Goal: Transaction & Acquisition: Download file/media

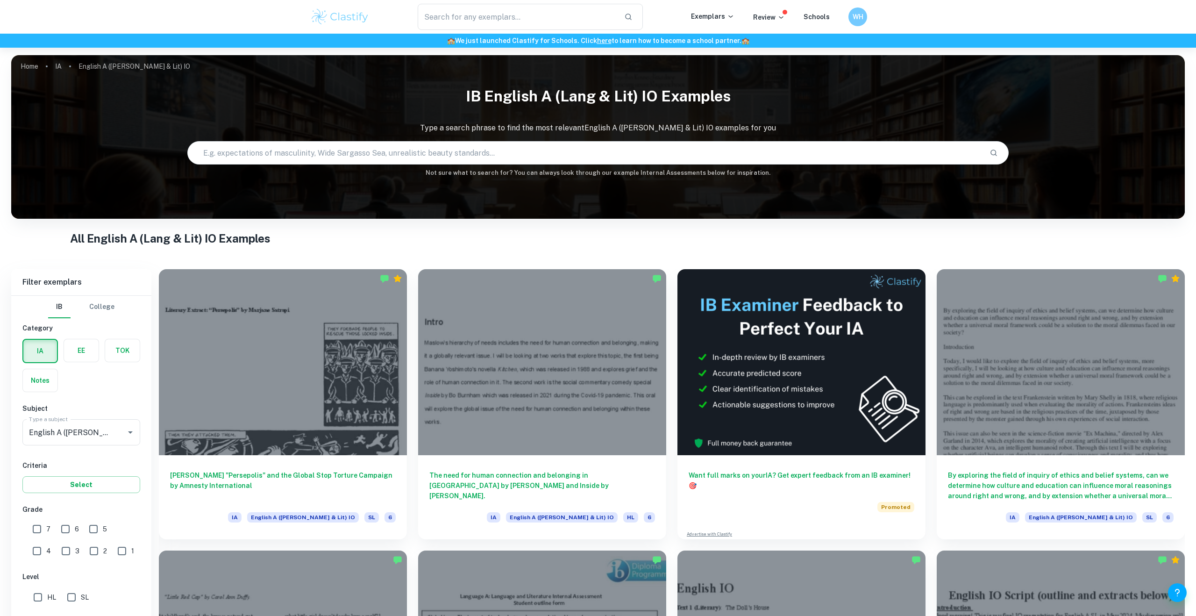
scroll to position [123, 0]
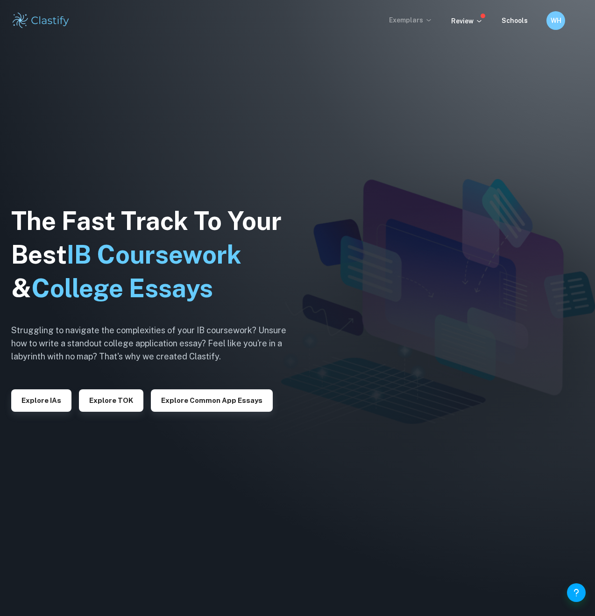
click at [418, 21] on p "Exemplars" at bounding box center [410, 20] width 43 height 10
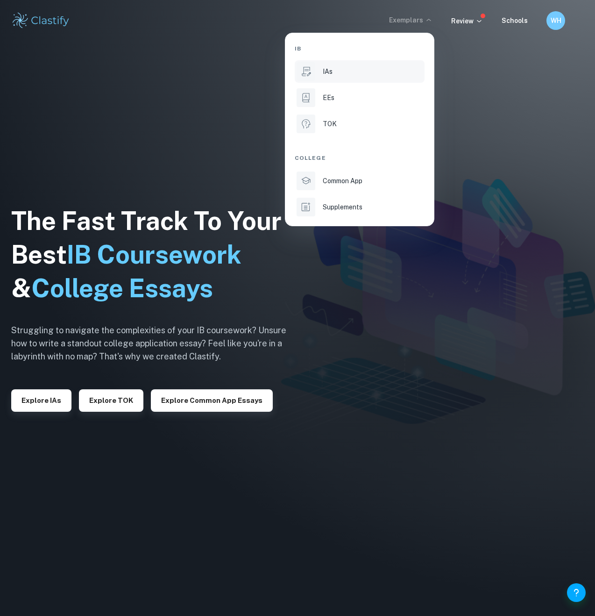
click at [356, 72] on div "IAs" at bounding box center [373, 71] width 100 height 10
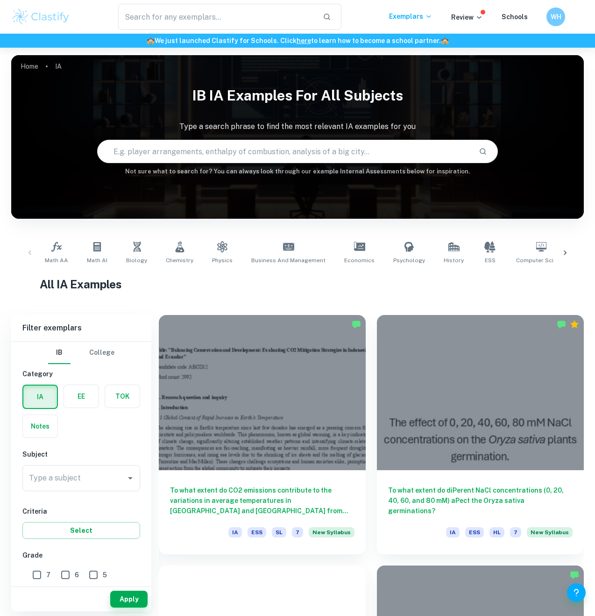
click at [291, 155] on input "text" at bounding box center [285, 151] width 374 height 26
click at [102, 481] on input "Type a subject" at bounding box center [74, 478] width 95 height 18
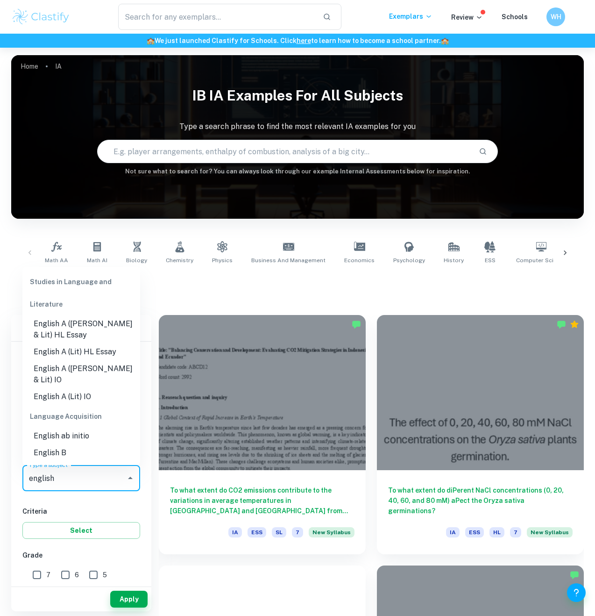
click at [93, 379] on li "English A ([PERSON_NAME] & Lit) IO" at bounding box center [81, 374] width 118 height 28
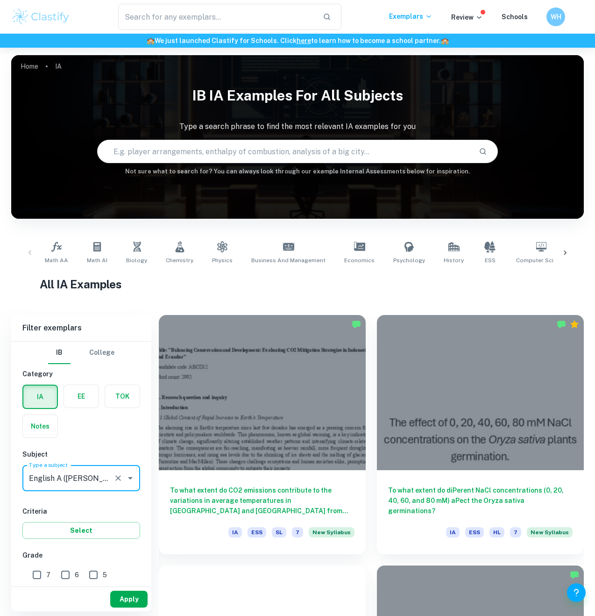
type input "English A ([PERSON_NAME] & Lit) IO"
click at [120, 598] on button "Apply" at bounding box center [128, 598] width 37 height 17
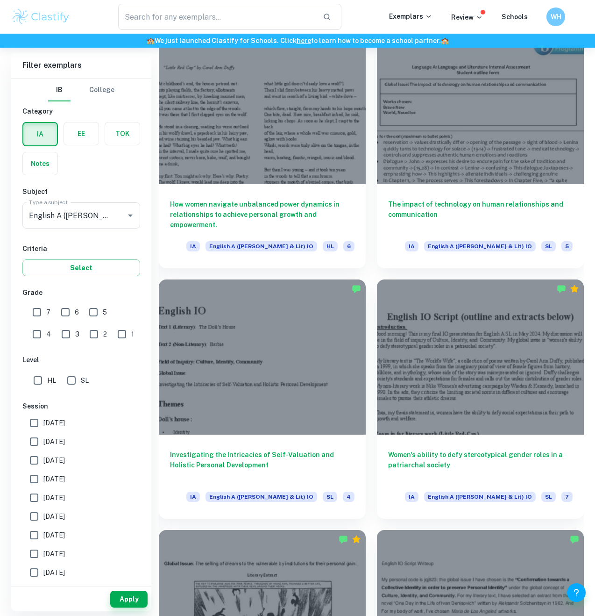
scroll to position [742, 0]
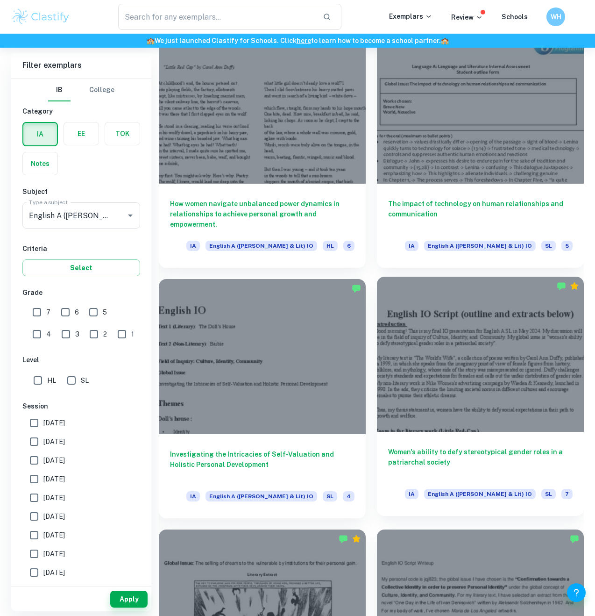
click at [432, 467] on h6 "Women's ability to defy stereotypical gender roles in a patriarchal society" at bounding box center [480, 461] width 184 height 31
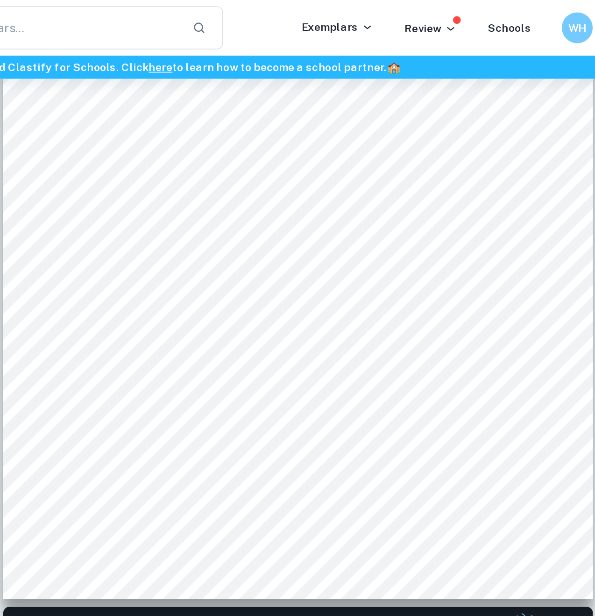
scroll to position [185, 0]
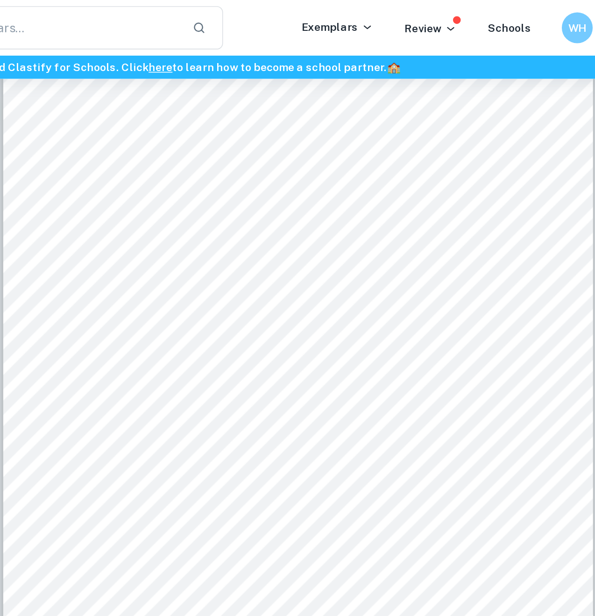
click at [453, 166] on span "traits make her a target for sexual exploitation, but she uses this fact to sed…" at bounding box center [367, 164] width 252 height 7
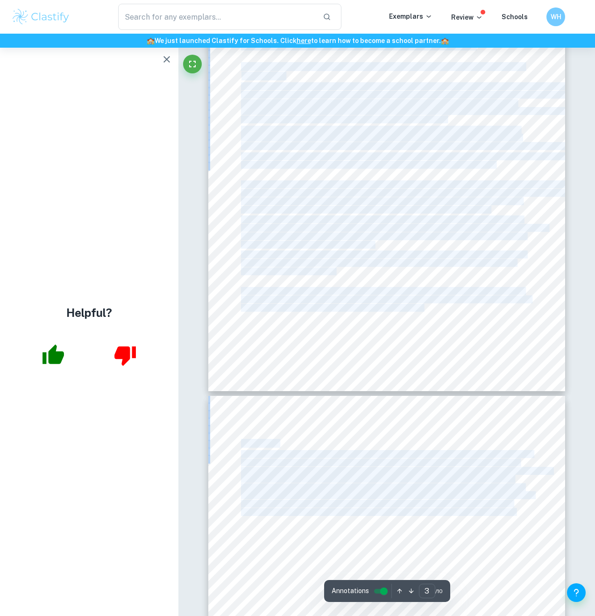
scroll to position [1296, 0]
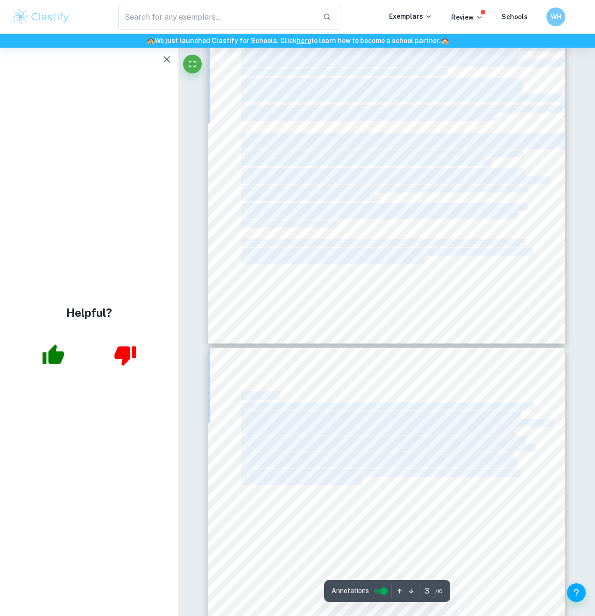
drag, startPoint x: 242, startPoint y: 95, endPoint x: 362, endPoint y: 482, distance: 404.5
copy div "Good morning! This is my final IO presentation for English A SL in [DATE]. My d…"
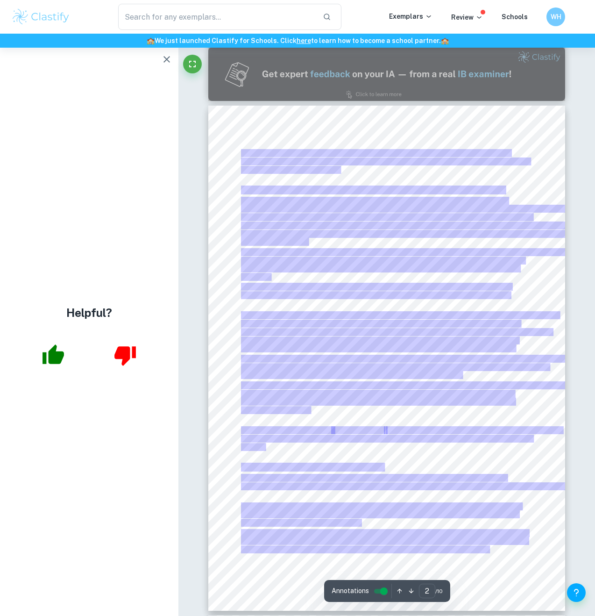
scroll to position [512, 0]
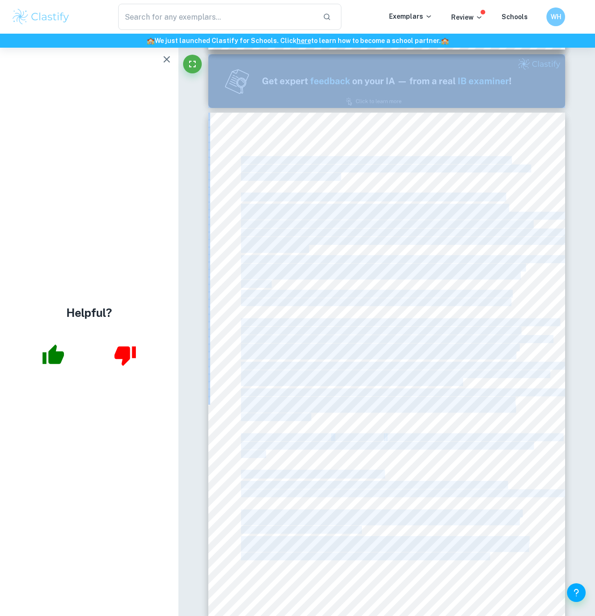
click at [479, 237] on span "how a woman can reject gender roles such as [DEMOGRAPHIC_DATA] dominance in a r…" at bounding box center [414, 240] width 347 height 7
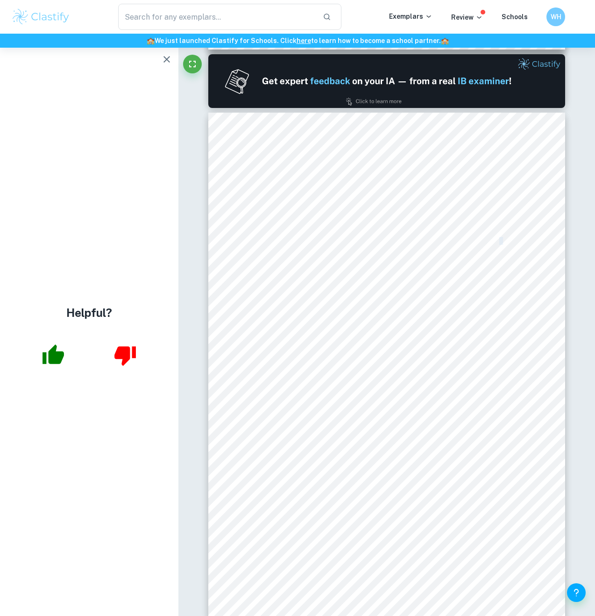
click at [479, 237] on span "how a woman can reject gender roles such as [DEMOGRAPHIC_DATA] dominance in a r…" at bounding box center [414, 240] width 347 height 7
click at [553, 298] on div "Here, Duffy9s use of the first-person voice gives power to Little Red-Cap and e…" at bounding box center [386, 365] width 357 height 505
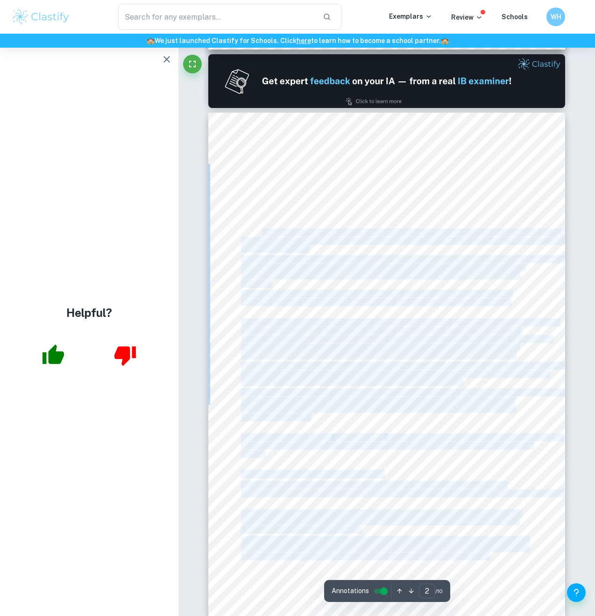
drag, startPoint x: 233, startPoint y: 200, endPoint x: 253, endPoint y: 227, distance: 33.7
click at [259, 233] on div "Here, Duffy9s use of the first-person voice gives power to Little Red-Cap and e…" at bounding box center [386, 365] width 357 height 505
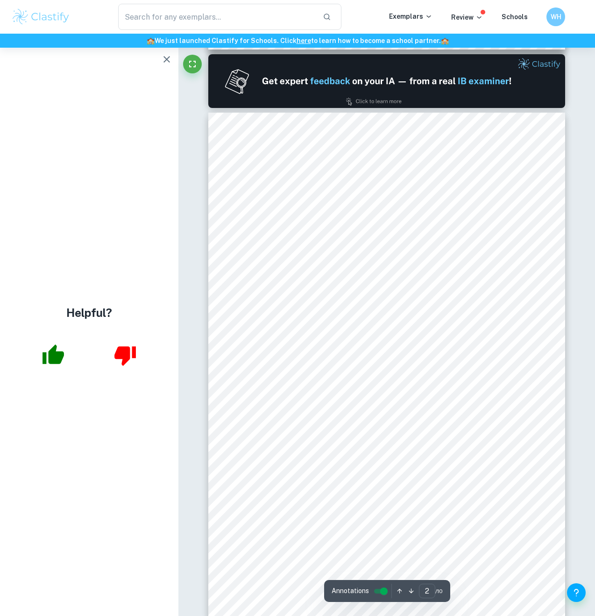
click at [247, 223] on span "does not dissuade him, so instead she becomes more active and emotionally invol…" at bounding box center [386, 223] width 291 height 7
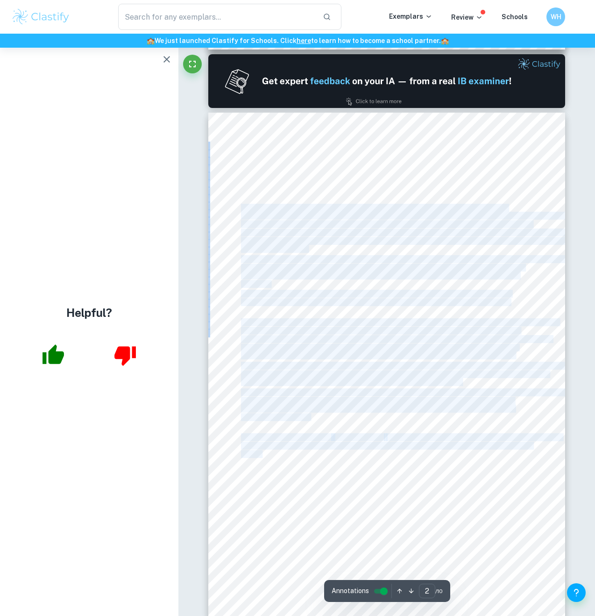
drag, startPoint x: 242, startPoint y: 209, endPoint x: 263, endPoint y: 453, distance: 245.2
click at [263, 453] on div "Here, Duffy9s use of the first-person voice gives power to Little Red-Cap and e…" at bounding box center [386, 365] width 357 height 505
copy div "Similarly, the global issue is present in other poems in The World's Wife. In t…"
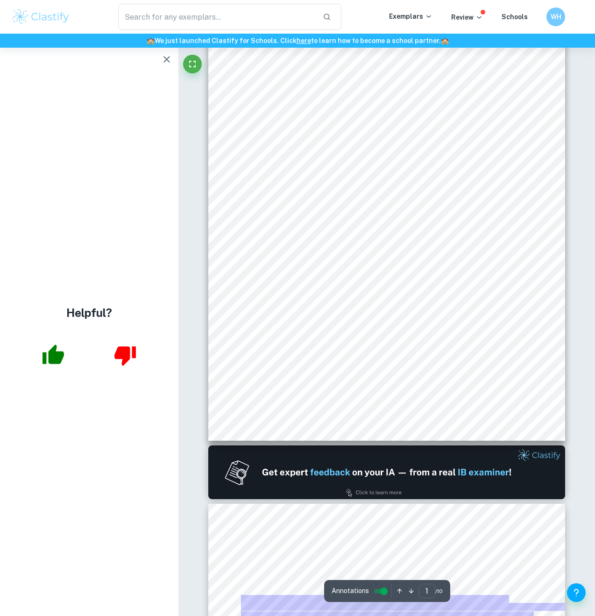
scroll to position [120, 0]
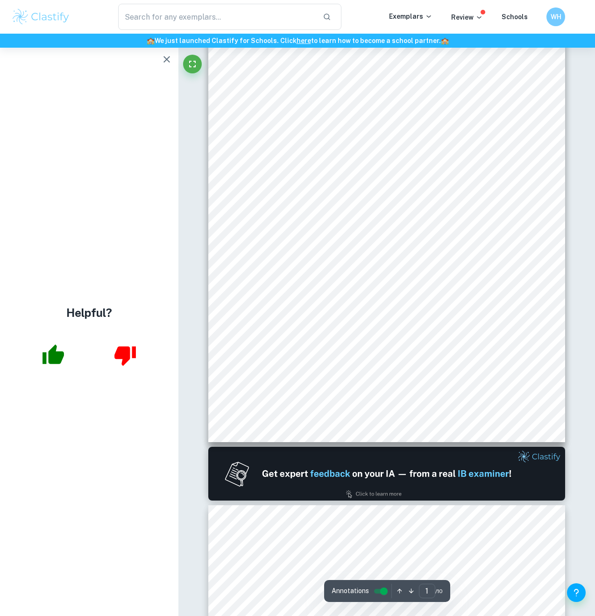
drag, startPoint x: 243, startPoint y: 157, endPoint x: 286, endPoint y: 212, distance: 70.2
click at [288, 212] on div "English IO Script (outline and extracts below) Introduction Good morning! This …" at bounding box center [386, 189] width 357 height 505
drag, startPoint x: 243, startPoint y: 156, endPoint x: 271, endPoint y: 170, distance: 31.5
click at [272, 170] on div "English IO Script (outline and extracts below) Introduction Good morning! This …" at bounding box center [386, 189] width 357 height 505
click at [242, 160] on span "Beginning with my literary extract, I chose the poem "Little Red-Cap". Duffy9s …" at bounding box center [384, 159] width 286 height 7
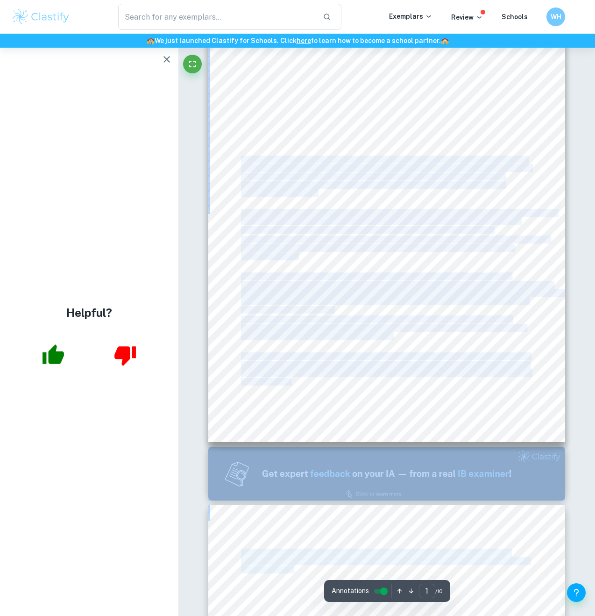
drag, startPoint x: 241, startPoint y: 159, endPoint x: 280, endPoint y: 572, distance: 414.7
copy div "Beginning with my literary extract, I chose the poem "Little Red-Cap". Duffy9s …"
click at [460, 398] on div at bounding box center [386, 189] width 357 height 505
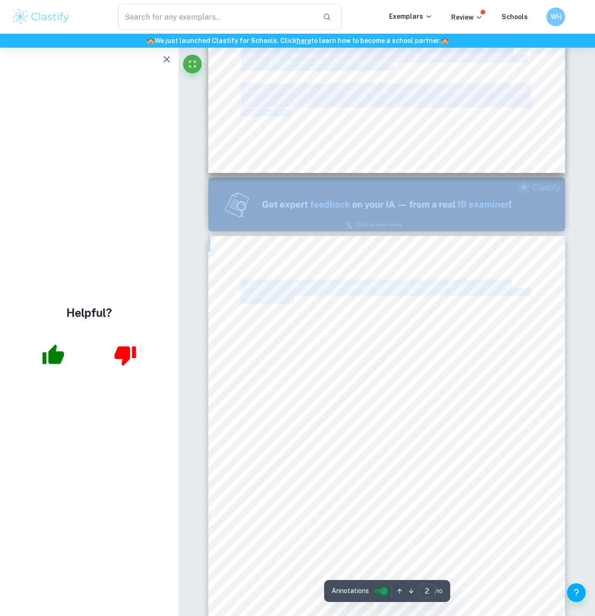
scroll to position [456, 0]
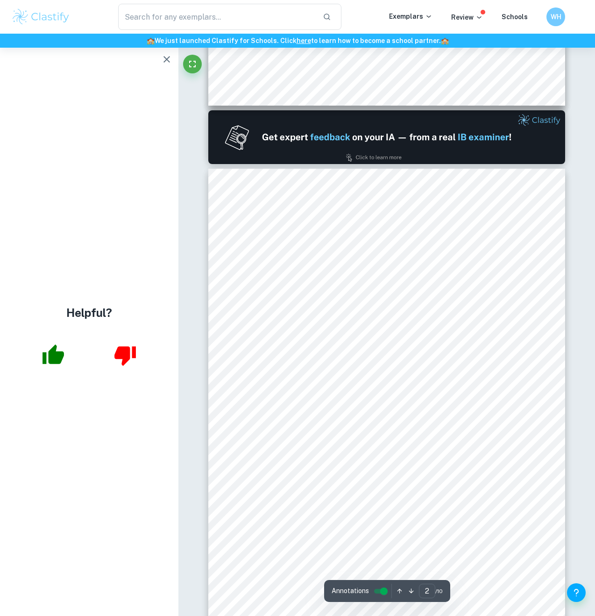
click at [325, 385] on span "from her husband9s absence, and this mere distraction turns into the focus of h…" at bounding box center [380, 386] width 279 height 7
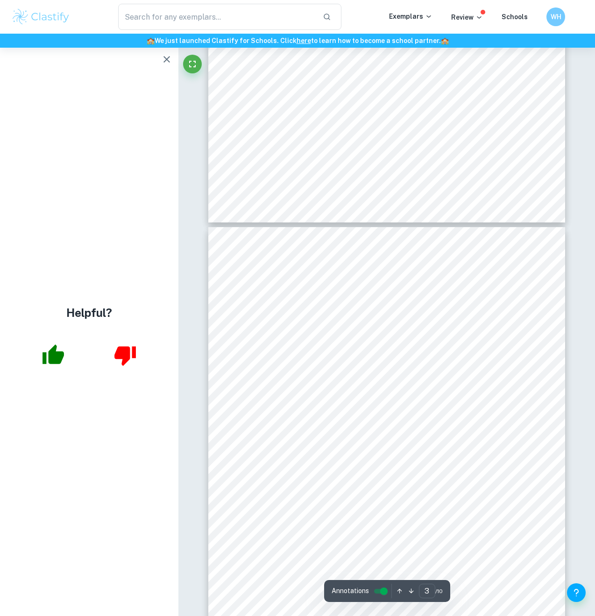
scroll to position [905, 0]
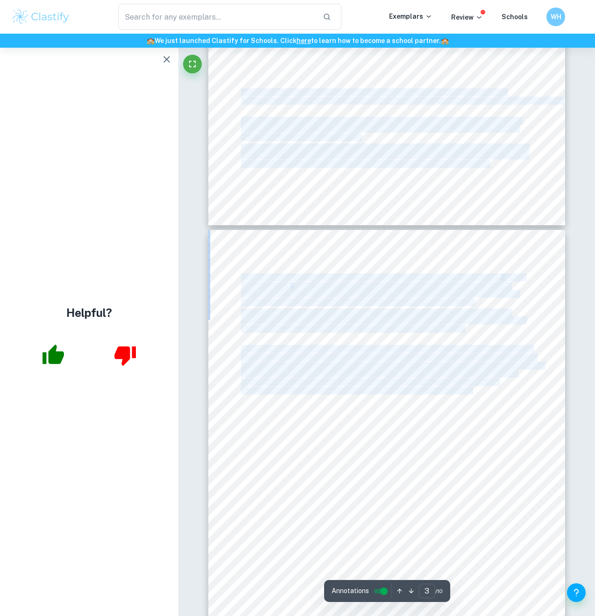
drag, startPoint x: 474, startPoint y: 390, endPoint x: 242, endPoint y: 90, distance: 379.9
copy div "Moving on to the non-literary extract. I chose the advertisement "This Is Us", …"
click at [473, 390] on span "themselves, take charge, embrace their identities, and rise above societal barr…" at bounding box center [358, 390] width 234 height 7
drag, startPoint x: 474, startPoint y: 390, endPoint x: 242, endPoint y: 85, distance: 383.6
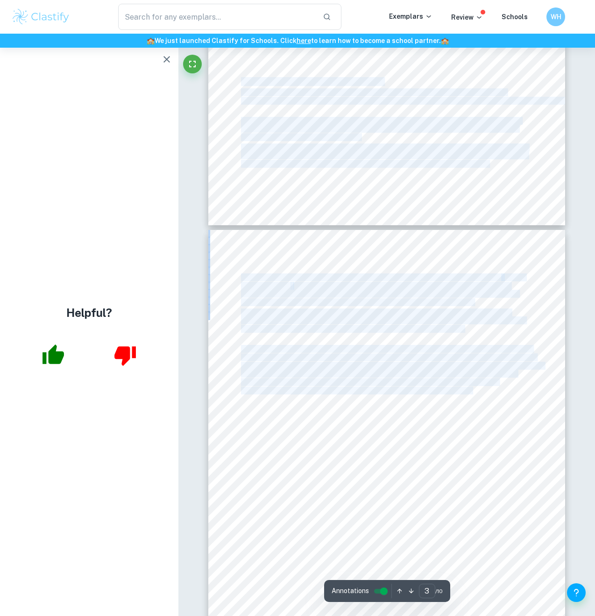
copy div "Zoom in for non-literary work (This Is Us) Moving on to the non-literary extrac…"
click at [163, 63] on icon "button" at bounding box center [166, 59] width 11 height 11
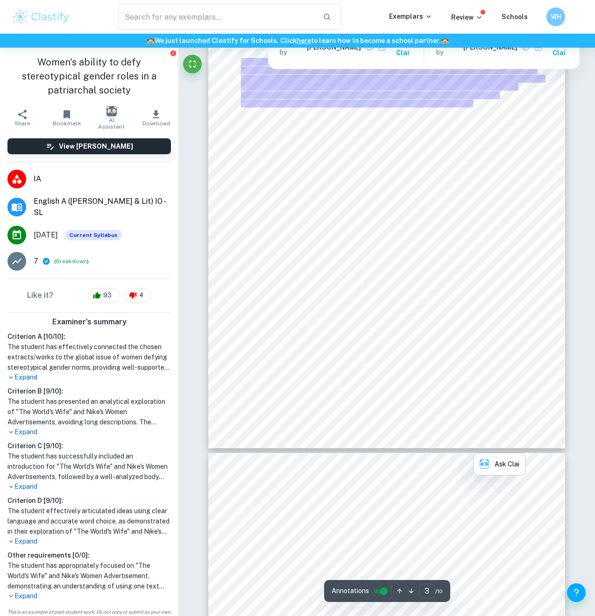
scroll to position [1185, 0]
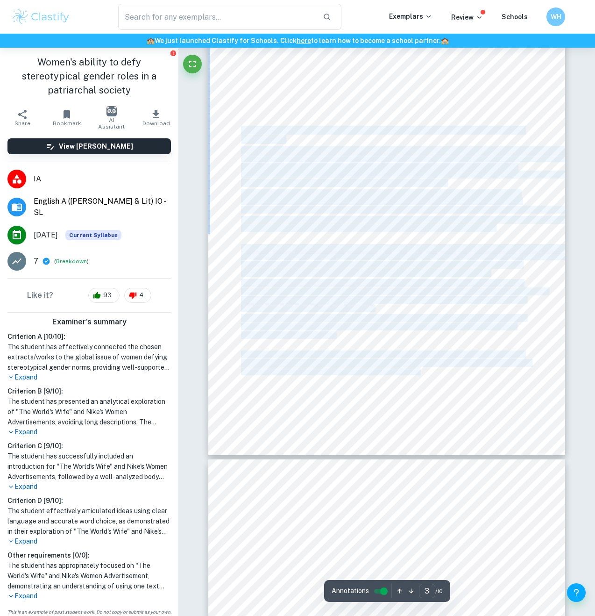
drag, startPoint x: 421, startPoint y: 370, endPoint x: 242, endPoint y: 134, distance: 296.8
click at [242, 134] on div "At 0:21 seconds, there is a match cut that shifts the scene from gold-stocked s…" at bounding box center [386, 202] width 357 height 505
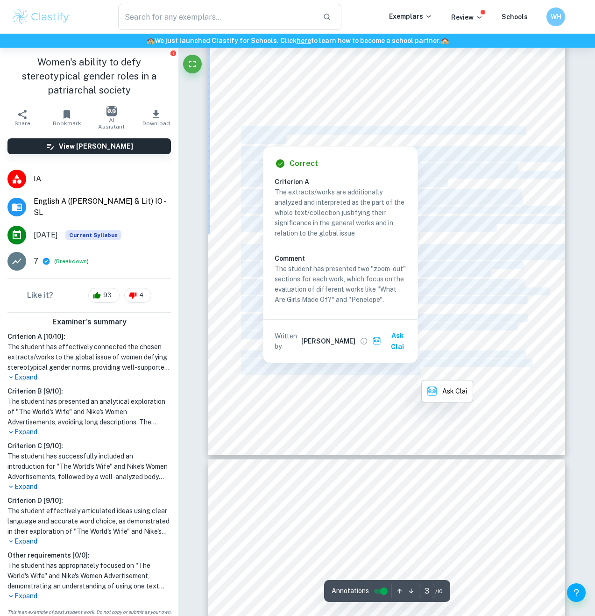
copy div "Zoom out for non-literary work (What Are Girls Made Of? and What Will They Say …"
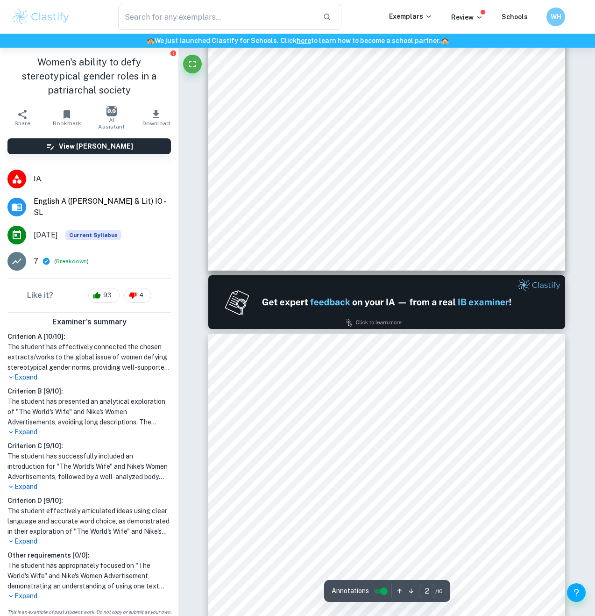
type input "1"
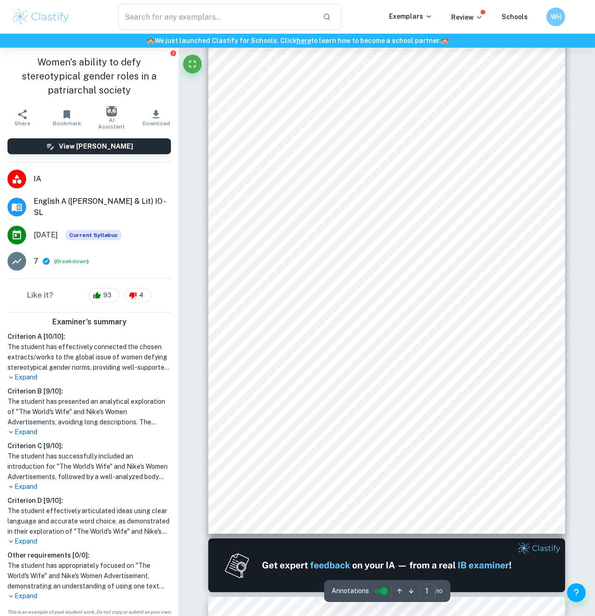
scroll to position [0, 0]
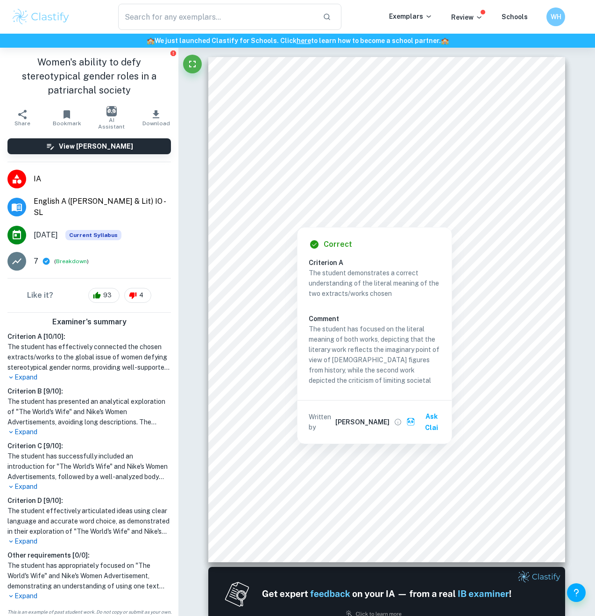
click at [542, 236] on div "English IO Script (outline and extracts below) Introduction Good morning! This …" at bounding box center [386, 309] width 357 height 505
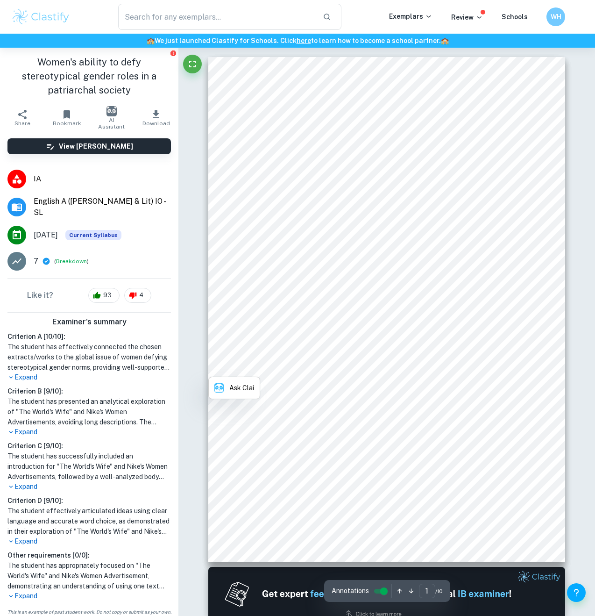
click at [508, 286] on span "enjoys the sexual relationship but ultimately rejects it for independence and p…" at bounding box center [386, 287] width 291 height 7
click at [378, 293] on span "of her own sexual experience and path to adulthood, all of which shows how she …" at bounding box center [372, 296] width 263 height 7
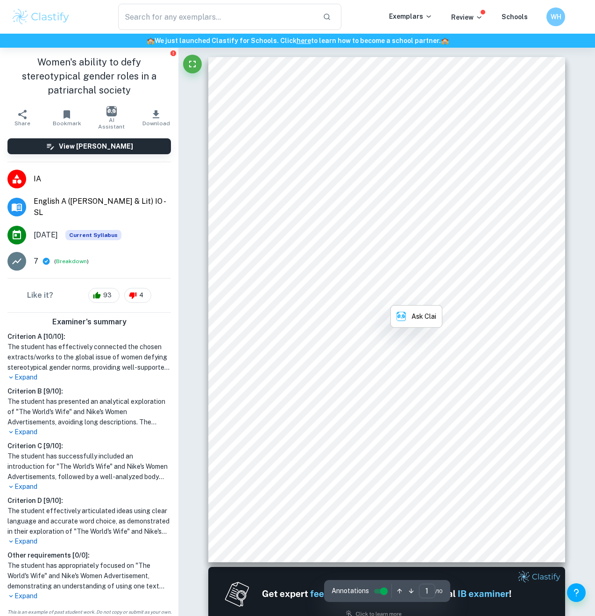
click at [378, 293] on span "of her own sexual experience and path to adulthood, all of which shows how she …" at bounding box center [372, 296] width 263 height 7
click at [385, 295] on span "of her own sexual experience and path to adulthood, all of which shows how she …" at bounding box center [372, 296] width 263 height 7
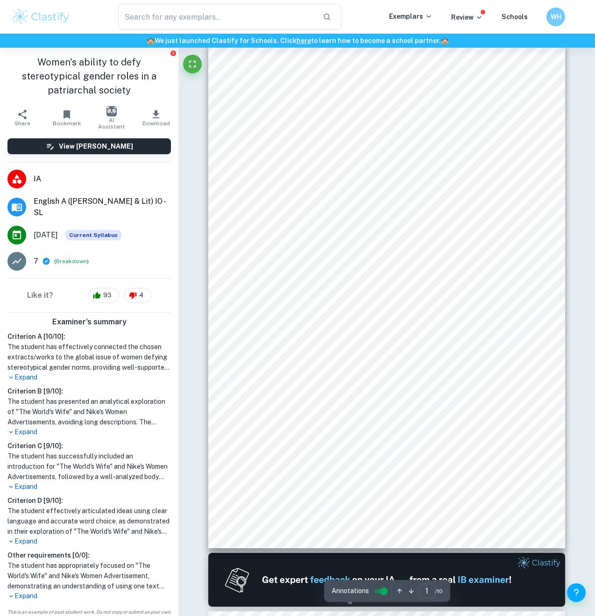
scroll to position [14, 0]
click at [383, 354] on span "expectations and reverse gender roles using the very traits that usually make t…" at bounding box center [377, 353] width 272 height 7
click at [389, 355] on span "expectations and reverse gender roles using the very traits that usually make t…" at bounding box center [377, 353] width 272 height 7
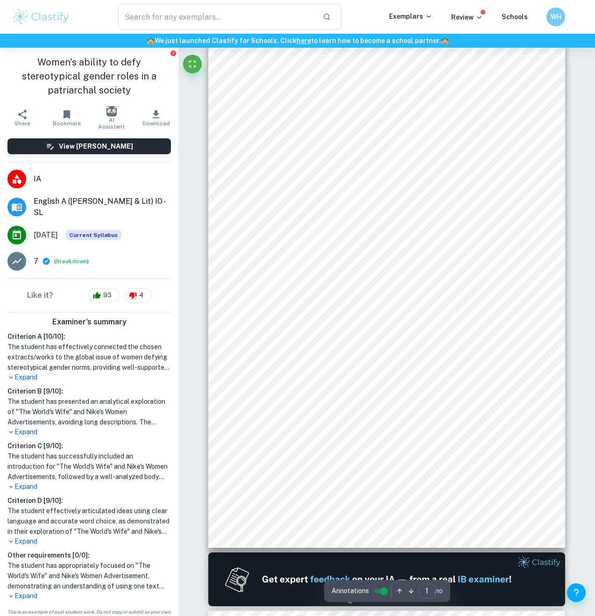
click at [451, 291] on span "patriarchal society9s expectations and reverses roles in sexual relationships i…" at bounding box center [372, 290] width 263 height 7
click at [440, 291] on span "patriarchal society9s expectations and reverses roles in sexual relationships i…" at bounding box center [372, 290] width 263 height 7
click at [420, 264] on span "Beginning with my literary extract, I chose the poem "Little Red-Cap". Duffy9s …" at bounding box center [384, 265] width 286 height 7
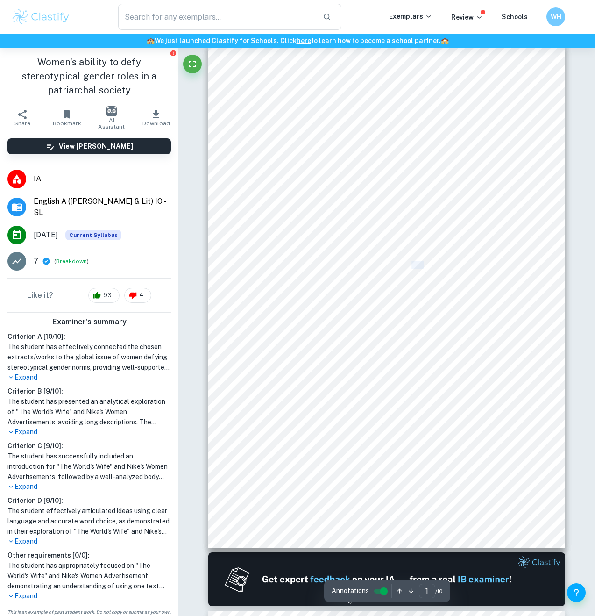
click at [420, 264] on span "Beginning with my literary extract, I chose the poem "Little Red-Cap". Duffy9s …" at bounding box center [384, 265] width 286 height 7
click at [414, 263] on span "Beginning with my literary extract, I chose the poem "Little Red-Cap". Duffy9s …" at bounding box center [384, 265] width 286 height 7
click at [155, 109] on icon "button" at bounding box center [155, 114] width 11 height 11
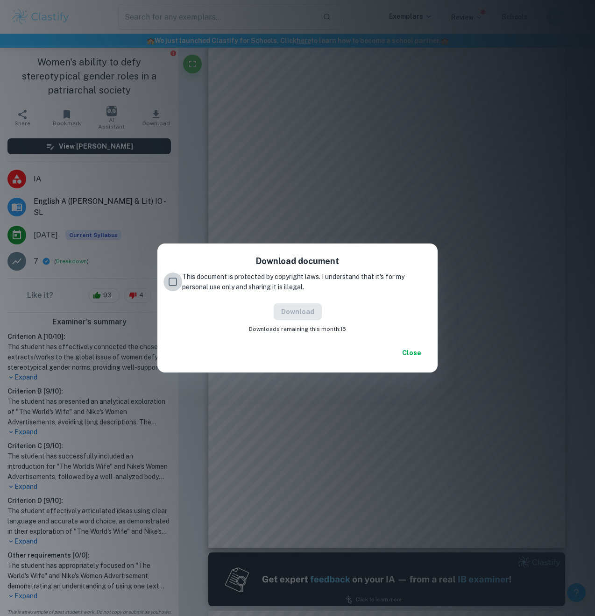
click at [170, 280] on input "This document is protected by copyright laws. I understand that it's for my per…" at bounding box center [172, 281] width 19 height 19
checkbox input "true"
click at [300, 317] on button "Download" at bounding box center [298, 311] width 48 height 17
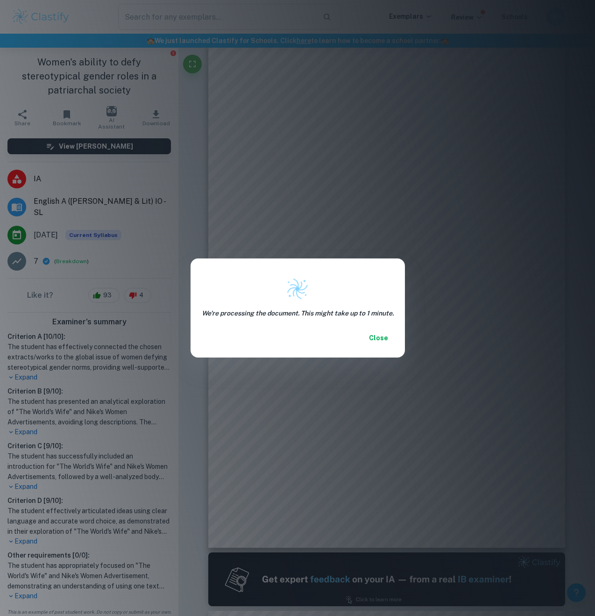
click at [316, 316] on h6 "We're processing the document. This might take up to 1 minute." at bounding box center [298, 313] width 192 height 10
click at [297, 315] on h6 "We're processing the document. This might take up to 1 minute." at bounding box center [298, 313] width 192 height 10
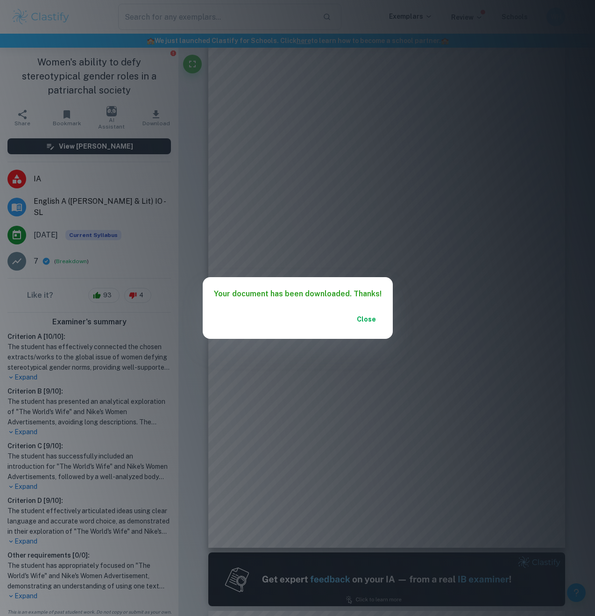
click at [382, 128] on div "Your document has been downloaded. Thanks! Close" at bounding box center [297, 308] width 595 height 616
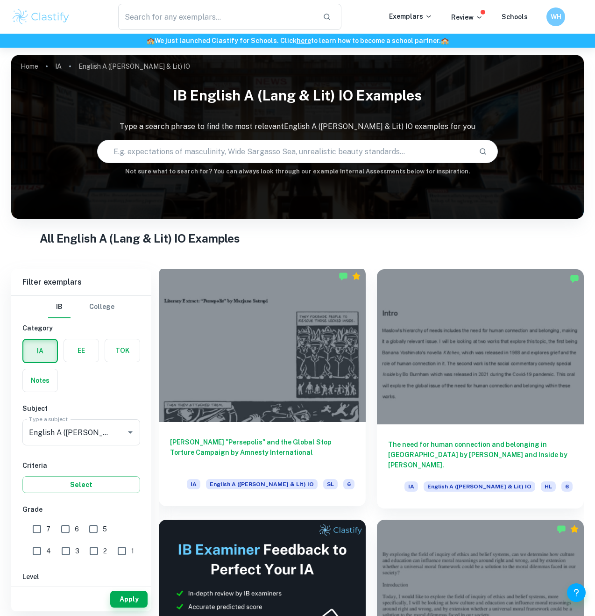
click at [344, 453] on h6 "[PERSON_NAME] "Persepolis" and the Global Stop Torture Campaign by Amnesty Inte…" at bounding box center [262, 452] width 184 height 31
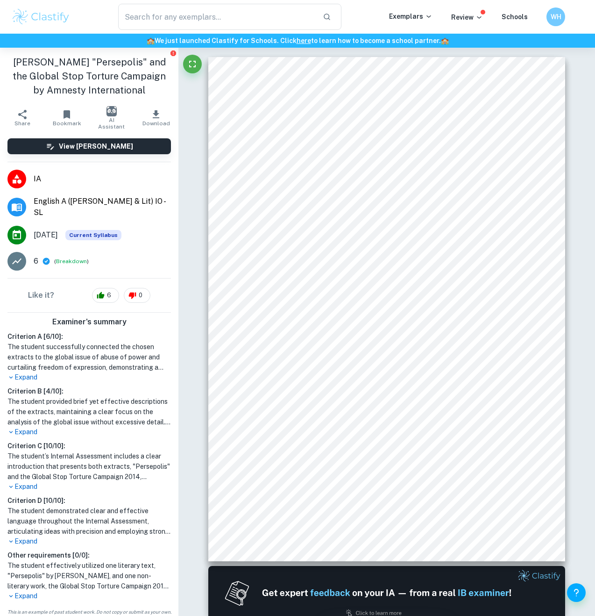
click at [167, 116] on button "Download" at bounding box center [156, 118] width 45 height 26
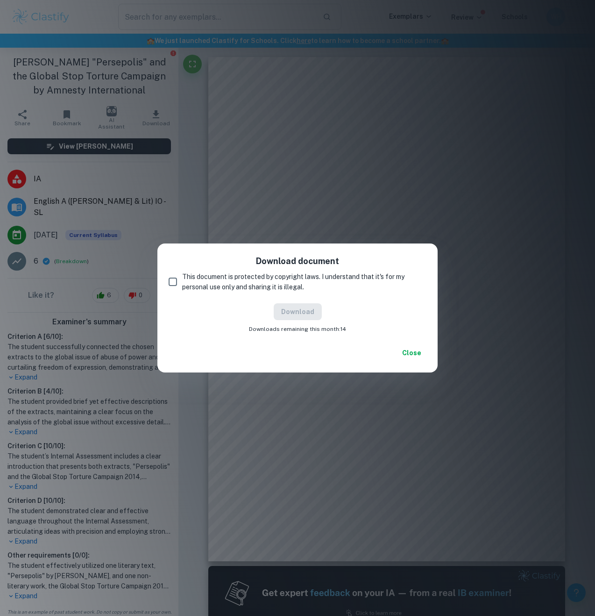
click at [220, 283] on span "This document is protected by copyright laws. I understand that it's for my per…" at bounding box center [300, 281] width 237 height 21
click at [182, 283] on input "This document is protected by copyright laws. I understand that it's for my per…" at bounding box center [172, 281] width 19 height 19
checkbox input "true"
click at [298, 314] on button "Download" at bounding box center [298, 311] width 48 height 17
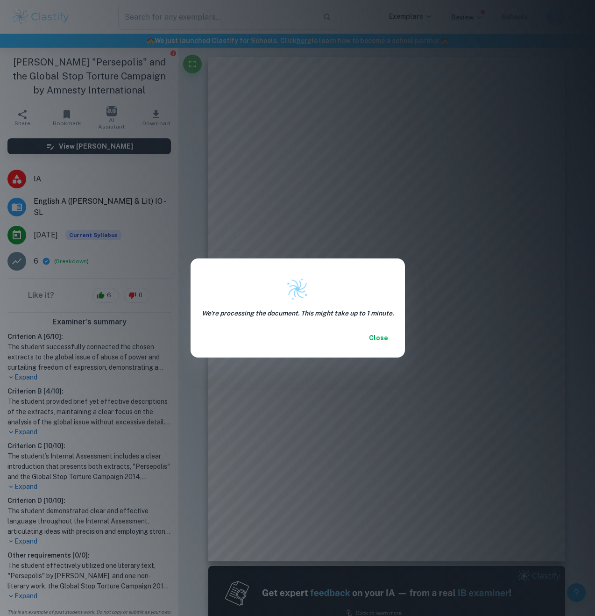
click at [375, 342] on button "Close" at bounding box center [379, 337] width 30 height 17
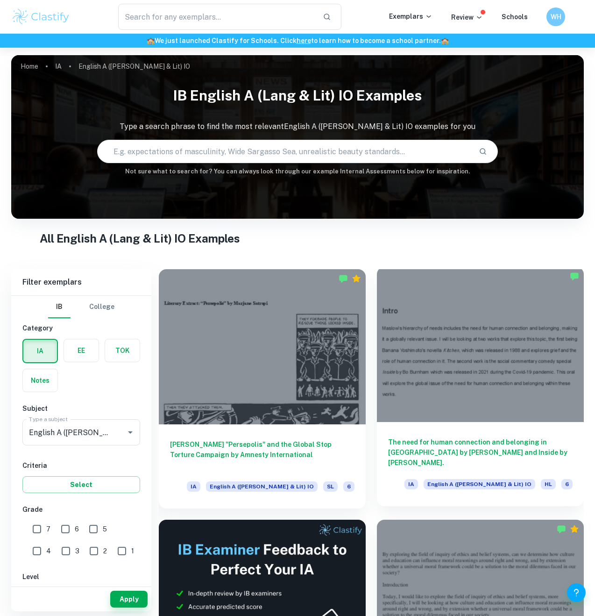
click at [422, 361] on div at bounding box center [480, 344] width 207 height 155
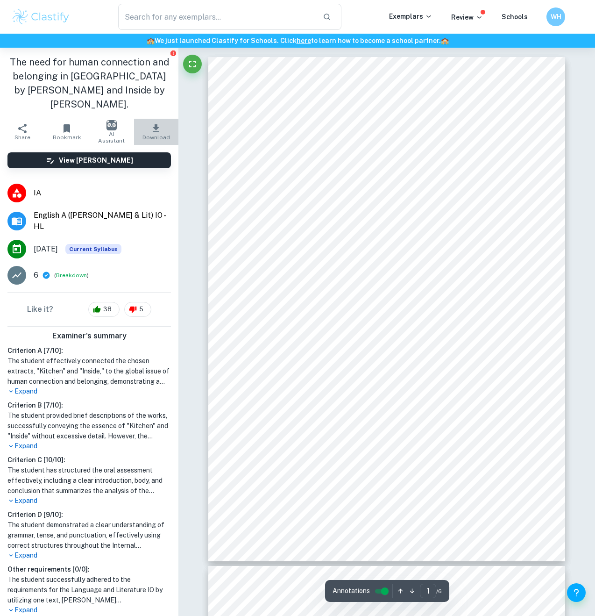
click at [156, 134] on span "Download" at bounding box center [156, 137] width 28 height 7
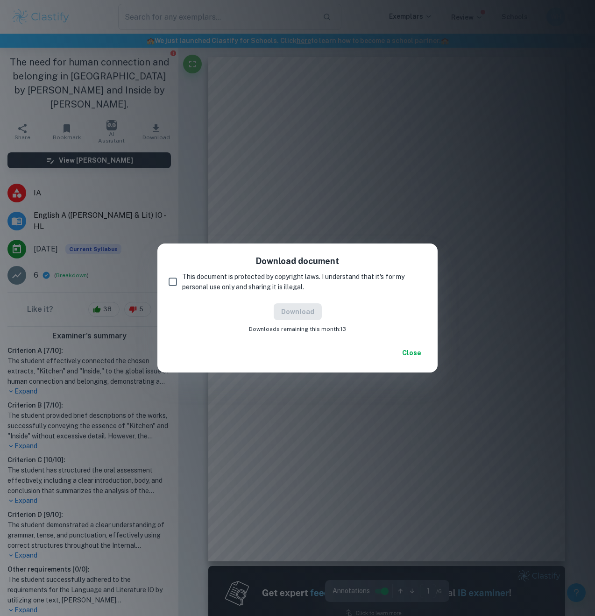
click at [221, 283] on span "This document is protected by copyright laws. I understand that it's for my per…" at bounding box center [300, 281] width 237 height 21
click at [182, 283] on input "This document is protected by copyright laws. I understand that it's for my per…" at bounding box center [172, 281] width 19 height 19
checkbox input "true"
click at [313, 321] on div "Download Downloads remaining this month: 13" at bounding box center [298, 318] width 258 height 30
click at [312, 315] on button "Download" at bounding box center [298, 311] width 48 height 17
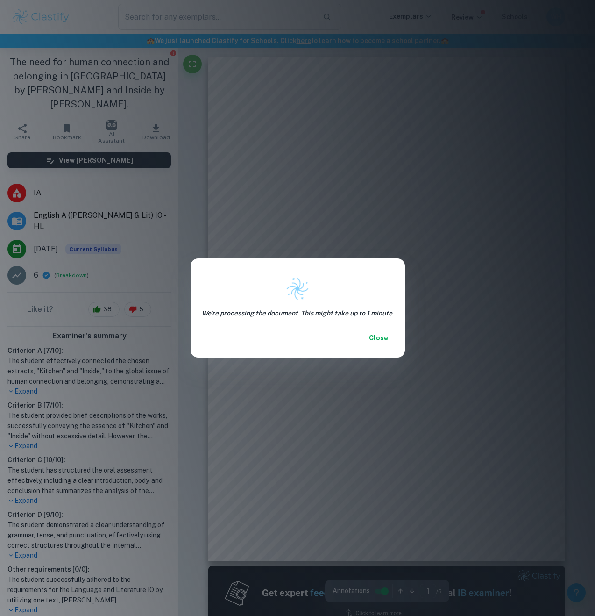
click at [383, 340] on button "Close" at bounding box center [379, 337] width 30 height 17
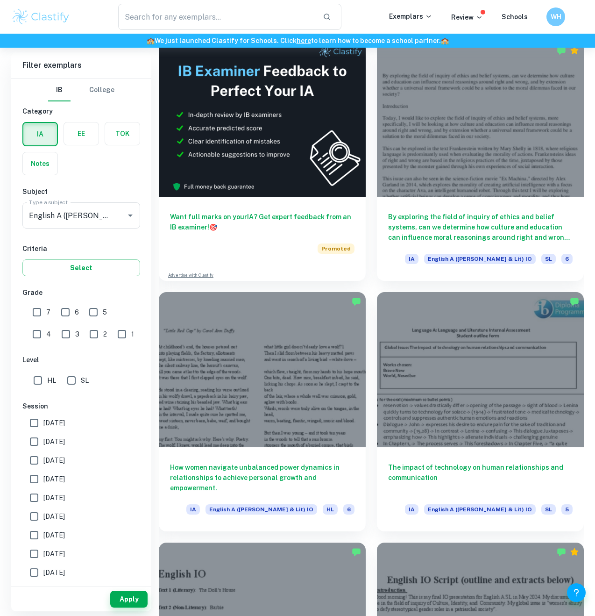
scroll to position [480, 0]
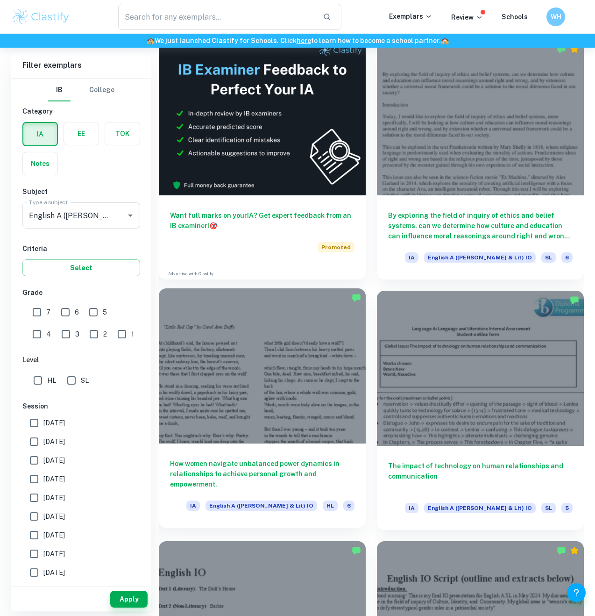
click at [279, 477] on h6 "How women navigate unbalanced power dynamics in relationships to achieve person…" at bounding box center [262, 473] width 184 height 31
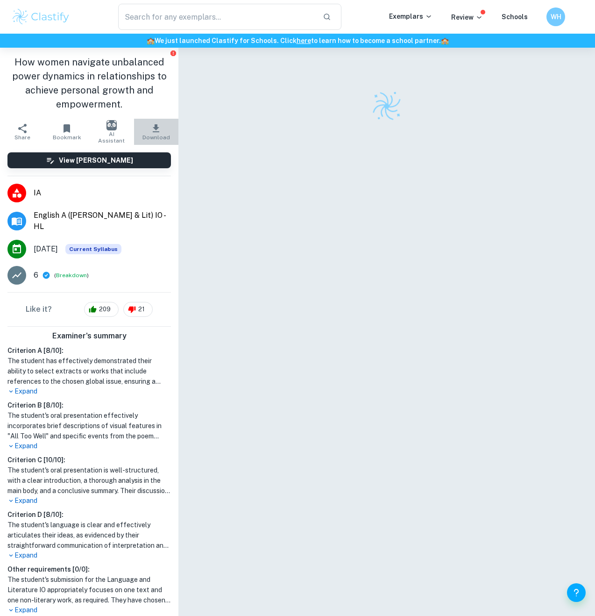
click at [155, 127] on icon "button" at bounding box center [156, 128] width 7 height 8
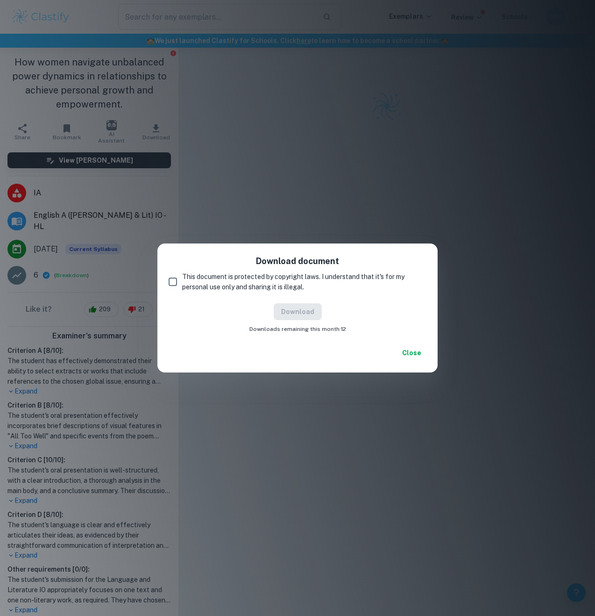
click at [265, 283] on span "This document is protected by copyright laws. I understand that it's for my per…" at bounding box center [300, 281] width 237 height 21
click at [182, 283] on input "This document is protected by copyright laws. I understand that it's for my per…" at bounding box center [172, 281] width 19 height 19
checkbox input "true"
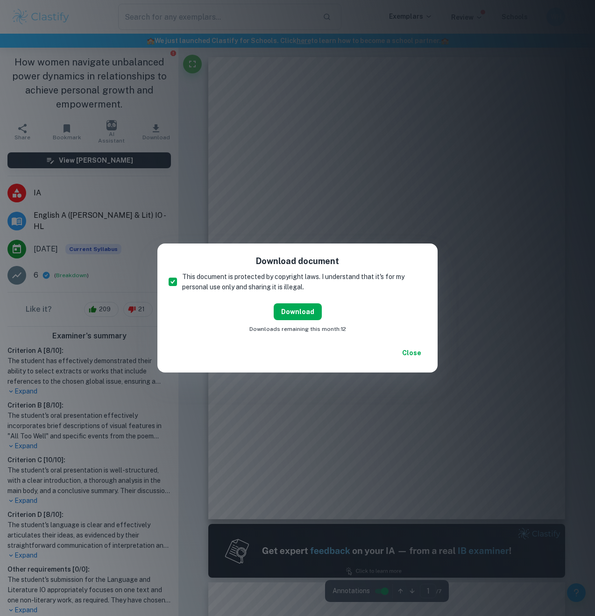
click at [299, 309] on button "Download" at bounding box center [298, 311] width 48 height 17
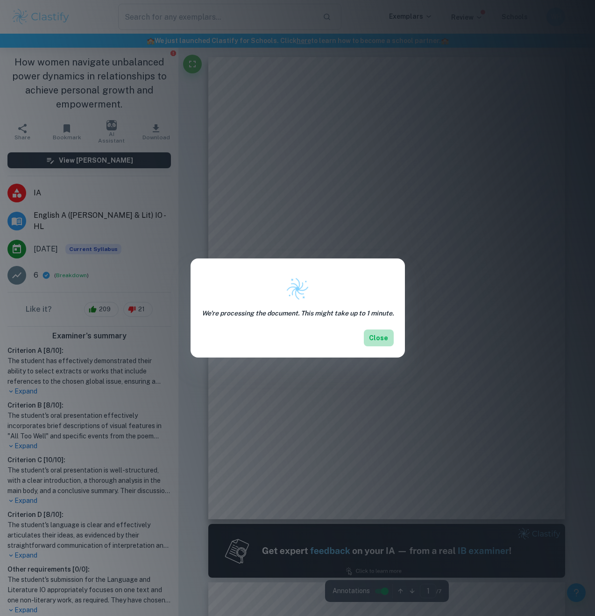
click at [379, 342] on button "Close" at bounding box center [379, 337] width 30 height 17
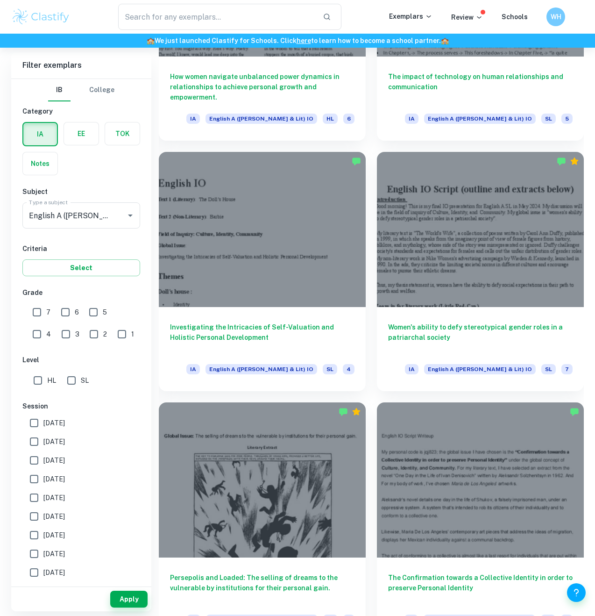
scroll to position [871, 0]
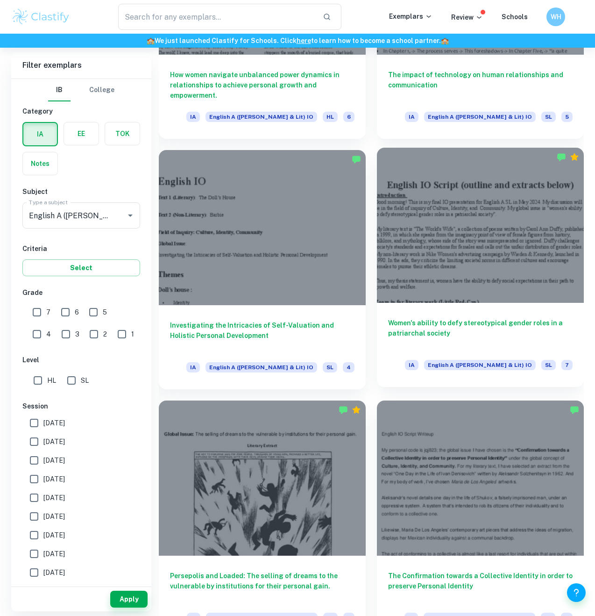
click at [437, 333] on h6 "Women's ability to defy stereotypical gender roles in a patriarchal society" at bounding box center [480, 333] width 184 height 31
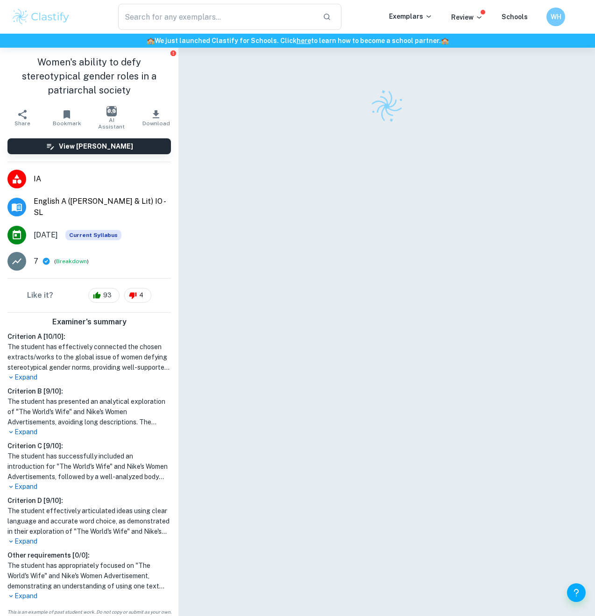
click at [160, 109] on icon "button" at bounding box center [155, 114] width 11 height 11
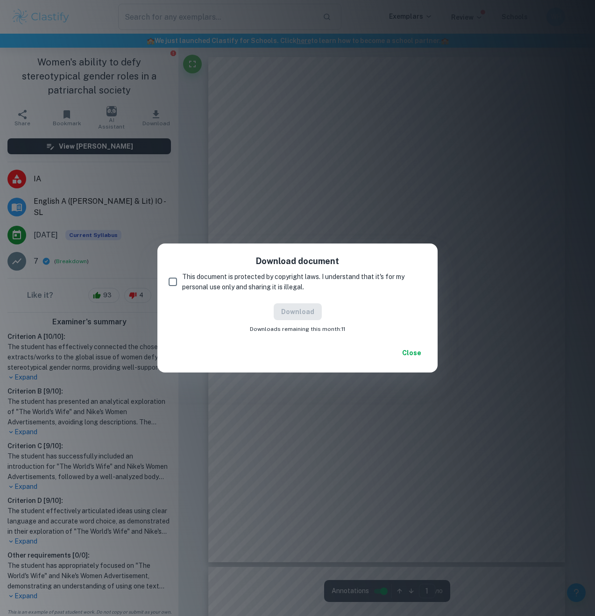
click at [309, 276] on span "This document is protected by copyright laws. I understand that it's for my per…" at bounding box center [300, 281] width 237 height 21
click at [182, 276] on input "This document is protected by copyright laws. I understand that it's for my per…" at bounding box center [172, 281] width 19 height 19
checkbox input "true"
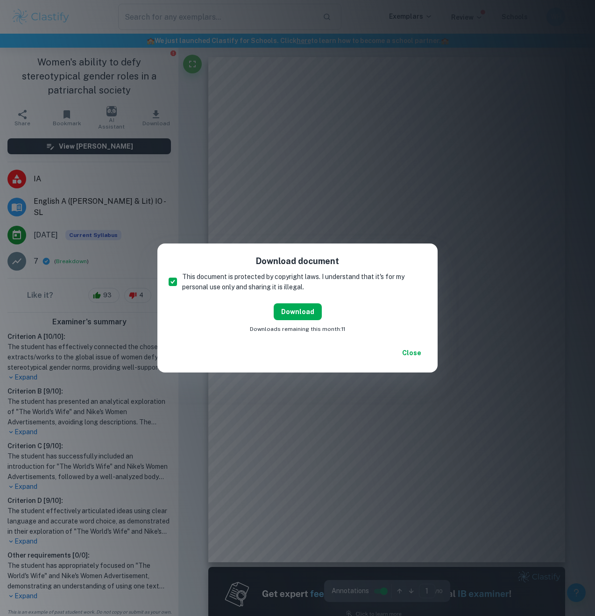
click at [306, 306] on button "Download" at bounding box center [298, 311] width 48 height 17
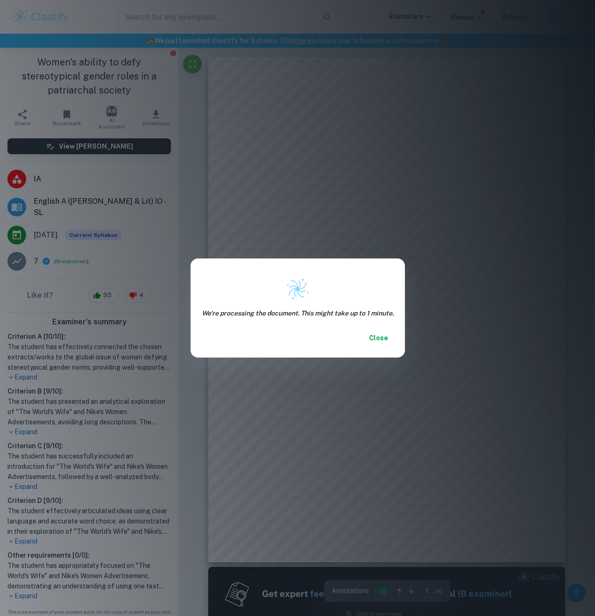
click at [382, 336] on button "Close" at bounding box center [379, 337] width 30 height 17
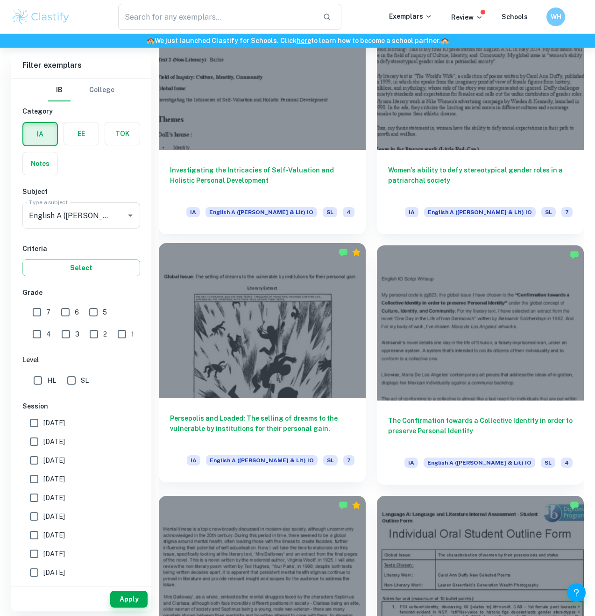
scroll to position [1028, 0]
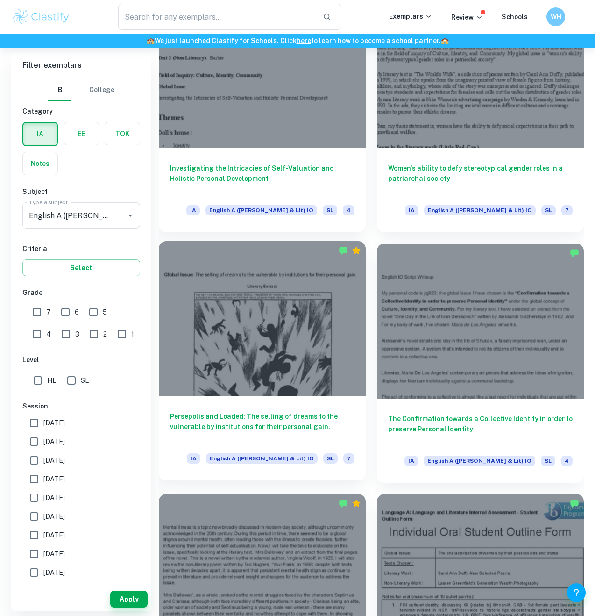
click at [318, 411] on h6 "Persepolis and Loaded: The selling of dreams to the vulnerable by institutions …" at bounding box center [262, 426] width 184 height 31
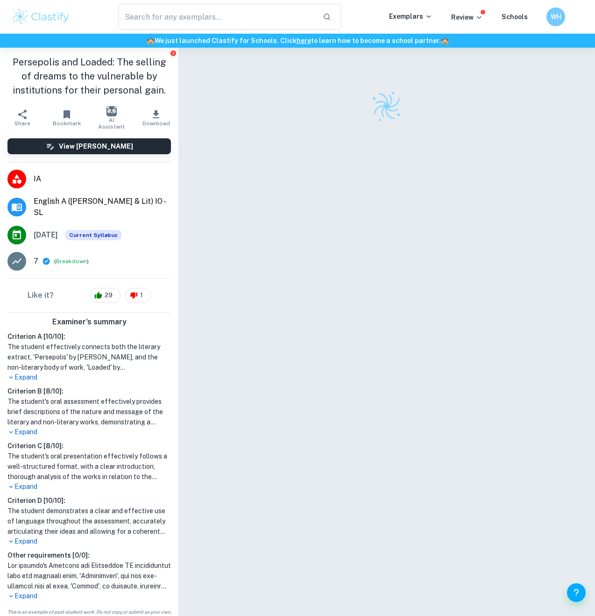
click at [156, 118] on icon "button" at bounding box center [156, 114] width 7 height 8
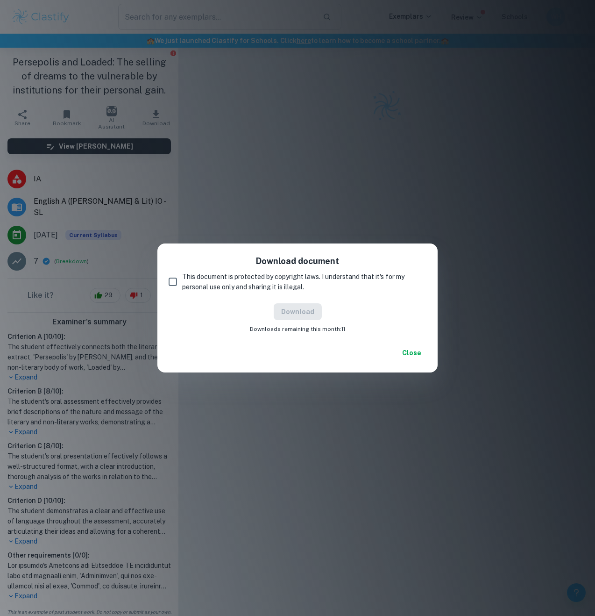
click at [254, 287] on span "This document is protected by copyright laws. I understand that it's for my per…" at bounding box center [300, 281] width 237 height 21
click at [182, 287] on input "This document is protected by copyright laws. I understand that it's for my per…" at bounding box center [172, 281] width 19 height 19
checkbox input "true"
click at [305, 316] on button "Download" at bounding box center [298, 311] width 48 height 17
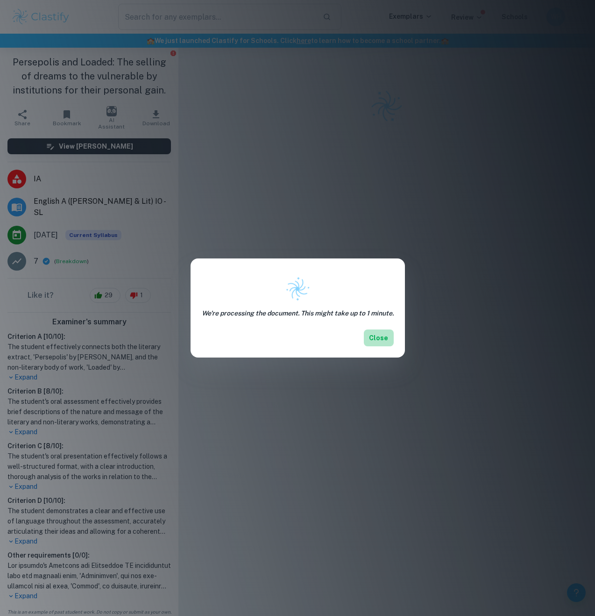
click at [380, 333] on button "Close" at bounding box center [379, 337] width 30 height 17
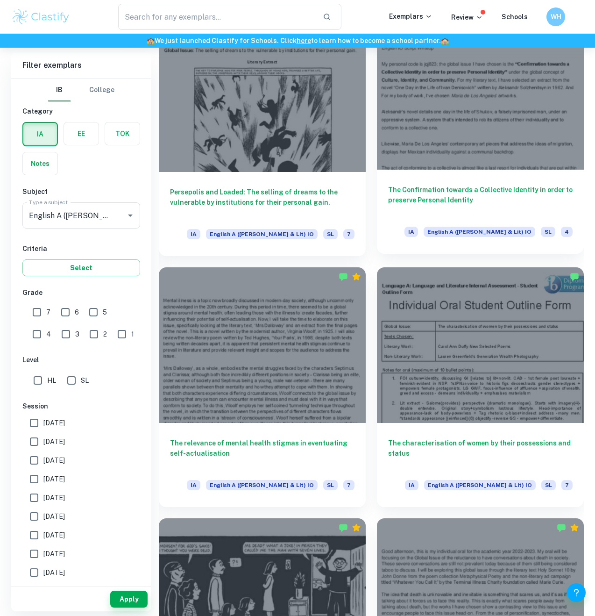
scroll to position [1273, 0]
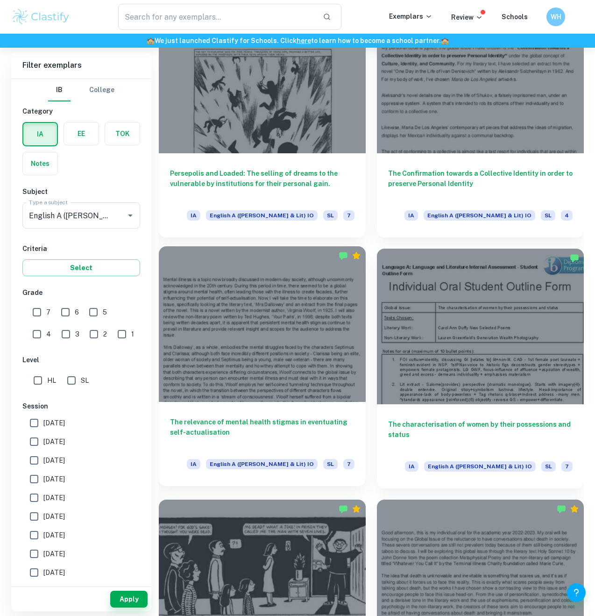
click at [334, 426] on h6 "The relevance of mental health stigmas in eventuating self-actualisation" at bounding box center [262, 432] width 184 height 31
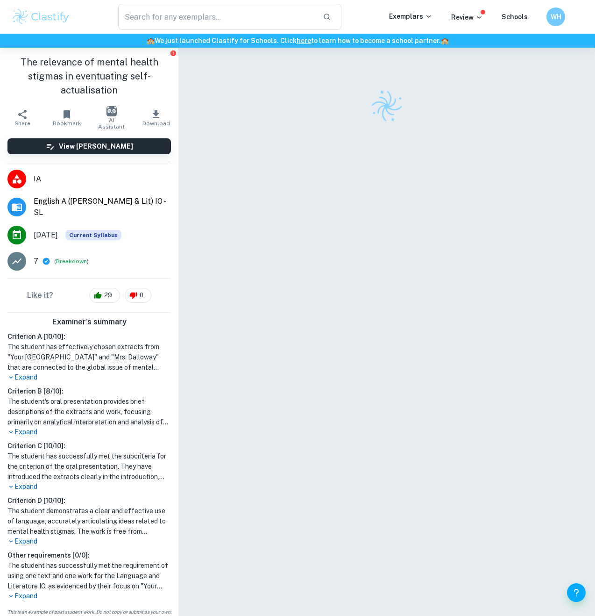
scroll to position [48, 0]
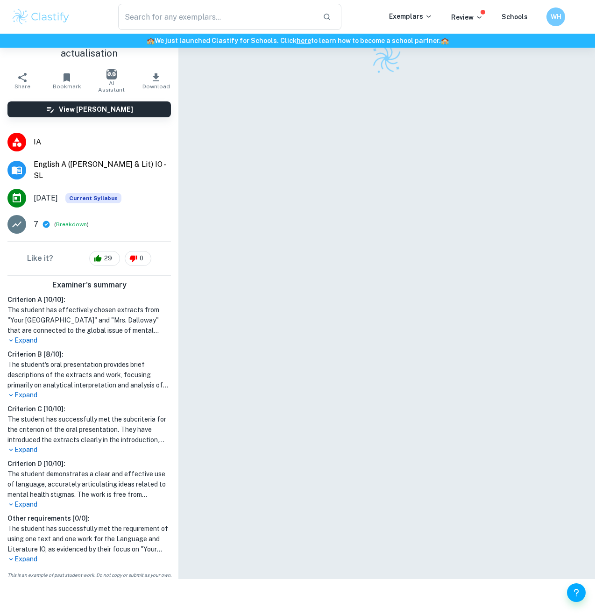
click at [150, 82] on icon "button" at bounding box center [155, 77] width 11 height 11
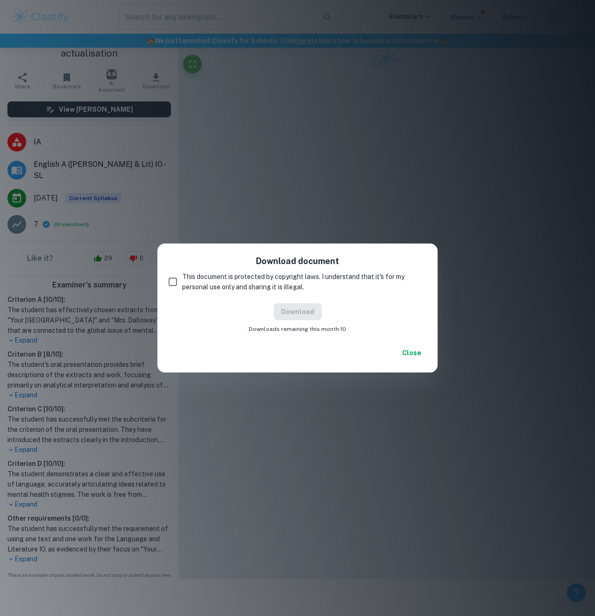
click at [229, 281] on span "This document is protected by copyright laws. I understand that it's for my per…" at bounding box center [300, 281] width 237 height 21
click at [182, 281] on input "This document is protected by copyright laws. I understand that it's for my per…" at bounding box center [172, 281] width 19 height 19
checkbox input "true"
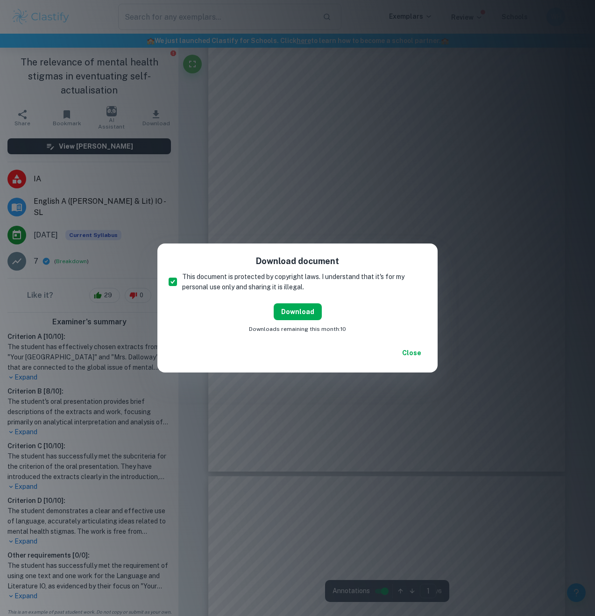
click at [299, 310] on button "Download" at bounding box center [298, 311] width 48 height 17
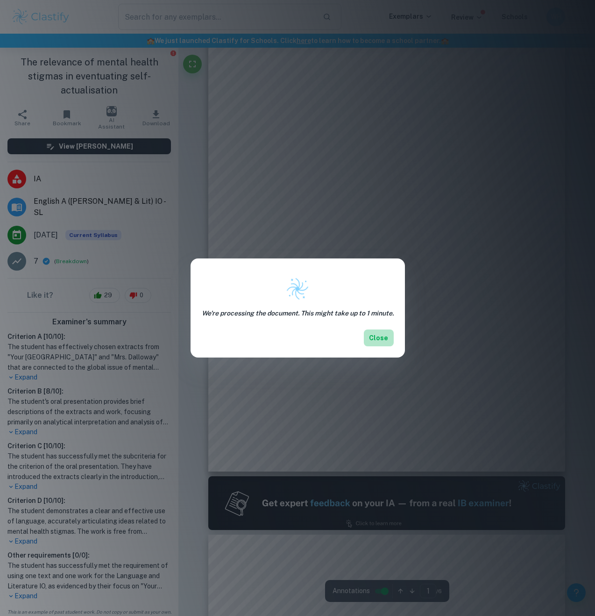
click at [381, 338] on button "Close" at bounding box center [379, 337] width 30 height 17
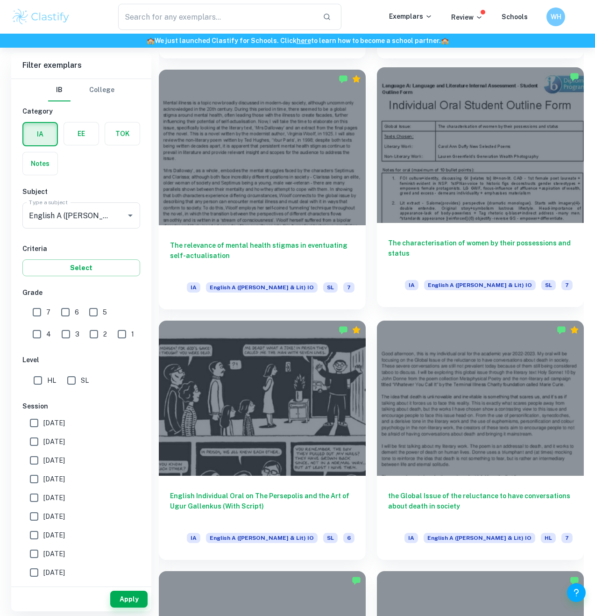
scroll to position [1456, 0]
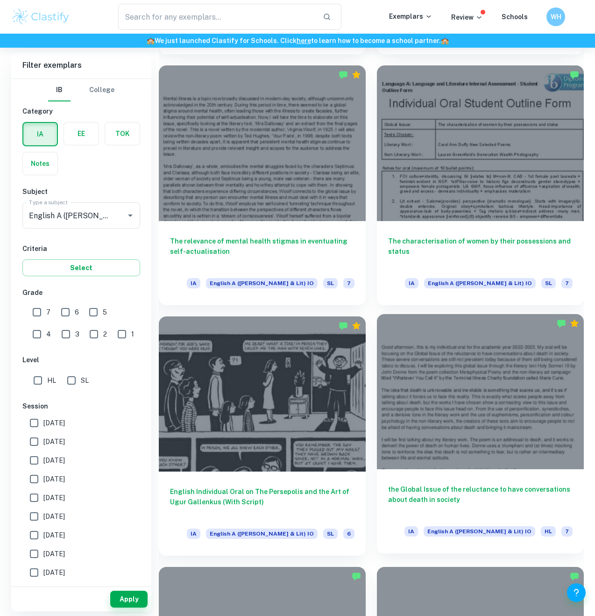
click at [446, 501] on h6 "the Global Issue of the reluctance to have conversations about death in society" at bounding box center [480, 499] width 184 height 31
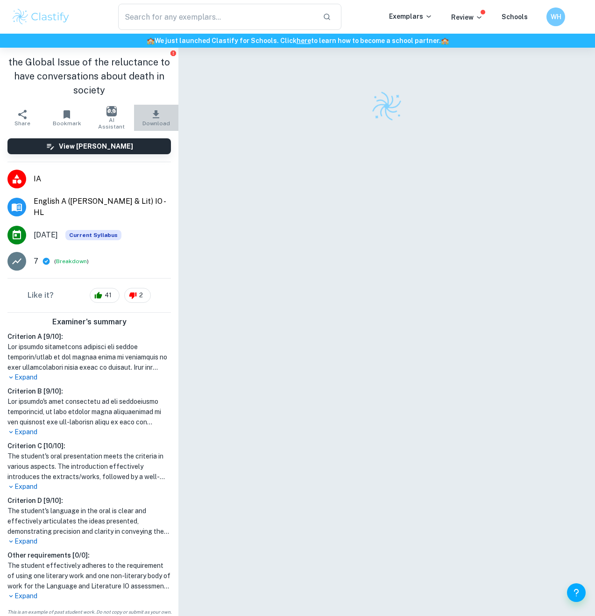
click at [158, 118] on icon "button" at bounding box center [155, 114] width 11 height 11
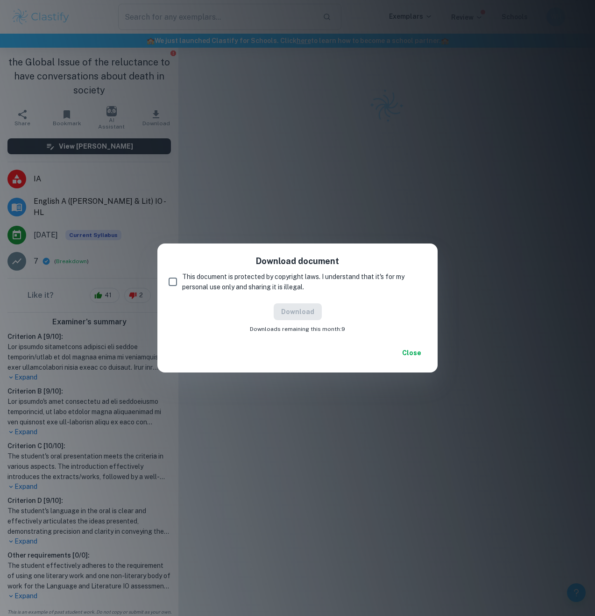
click at [291, 281] on span "This document is protected by copyright laws. I understand that it's for my per…" at bounding box center [300, 281] width 237 height 21
click at [182, 281] on input "This document is protected by copyright laws. I understand that it's for my per…" at bounding box center [172, 281] width 19 height 19
checkbox input "true"
click at [299, 307] on button "Download" at bounding box center [298, 311] width 48 height 17
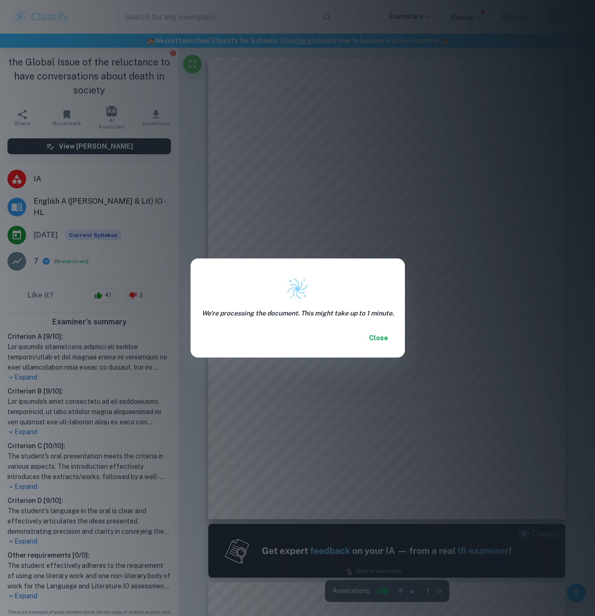
click at [377, 331] on button "Close" at bounding box center [379, 337] width 30 height 17
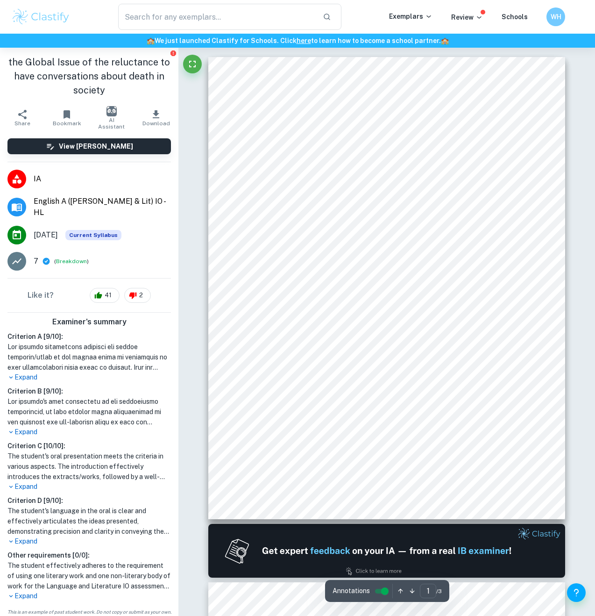
click at [533, 93] on div "Good afternoon, this is my individual oral for the academic year [DATE]-[DATE].…" at bounding box center [386, 288] width 357 height 462
